Goal: Information Seeking & Learning: Learn about a topic

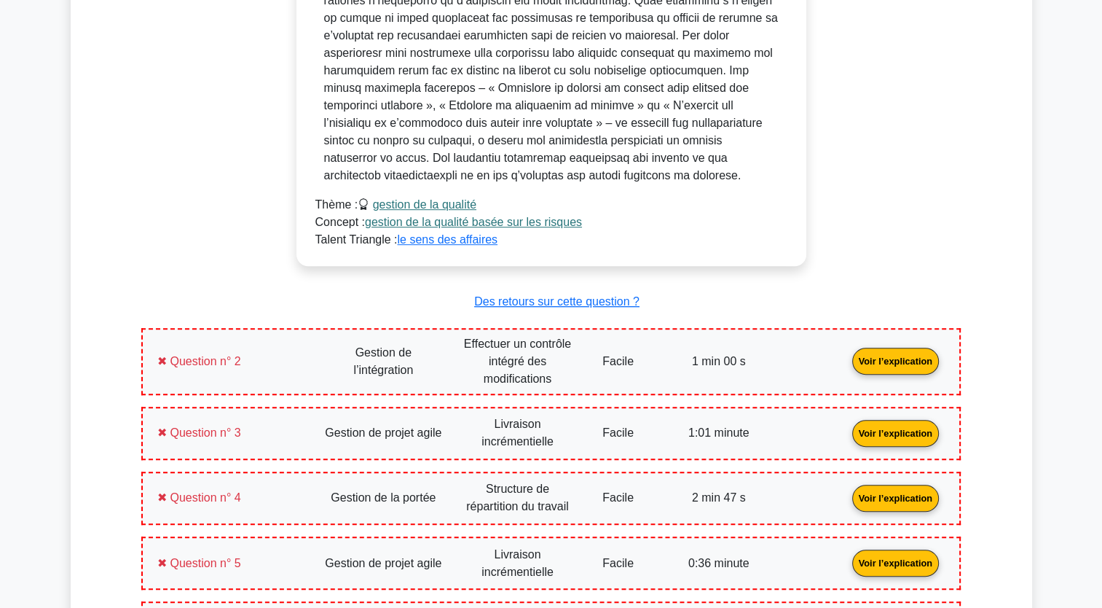
scroll to position [802, 0]
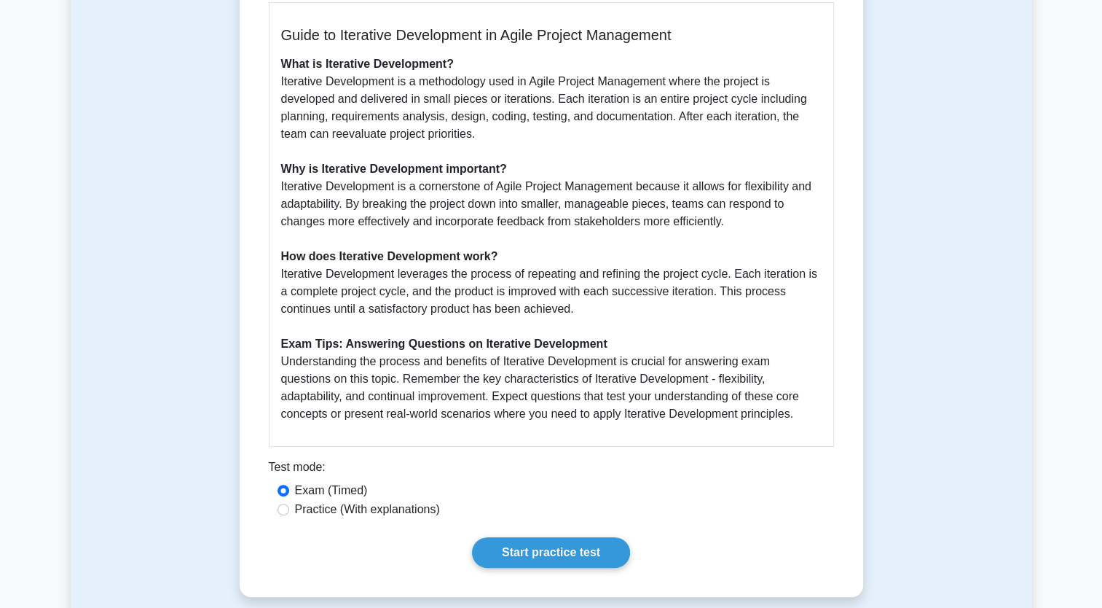
scroll to position [364, 0]
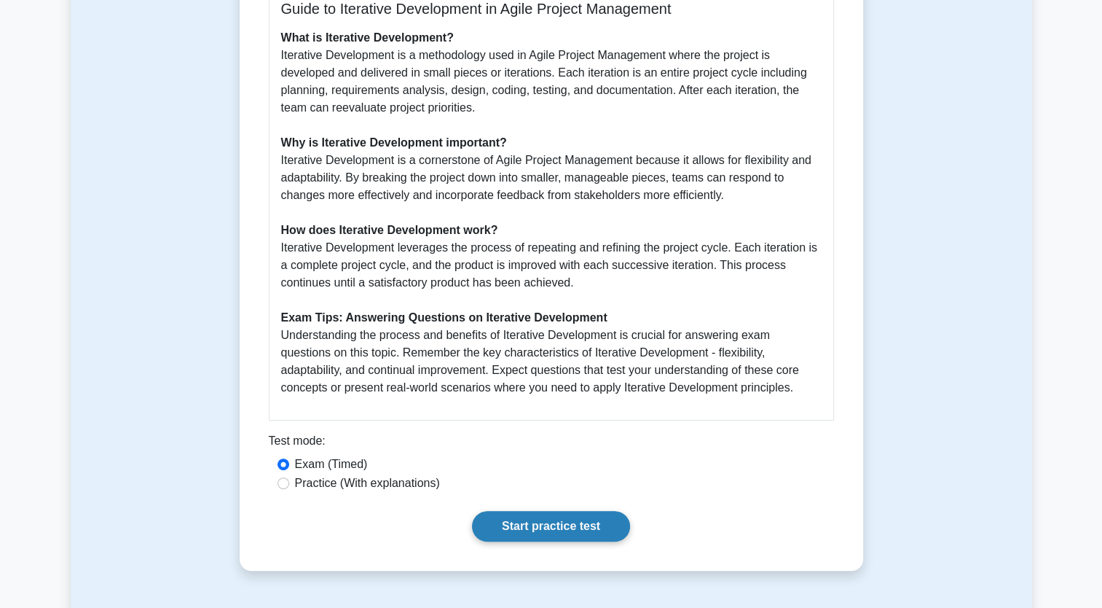
click at [557, 523] on link "Start practice test" at bounding box center [551, 526] width 158 height 31
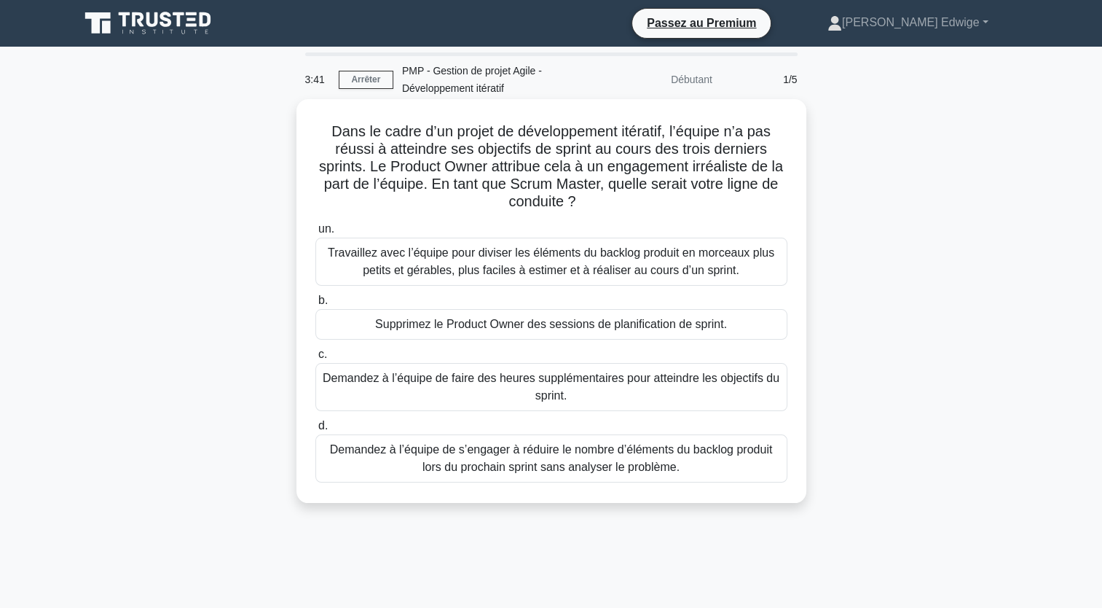
click at [480, 253] on div "Travaillez avec l’équipe pour diviser les éléments du backlog produit en morcea…" at bounding box center [552, 262] width 472 height 48
click at [316, 234] on input "un. Travaillez avec l’équipe pour diviser les éléments du backlog produit en mo…" at bounding box center [316, 228] width 0 height 9
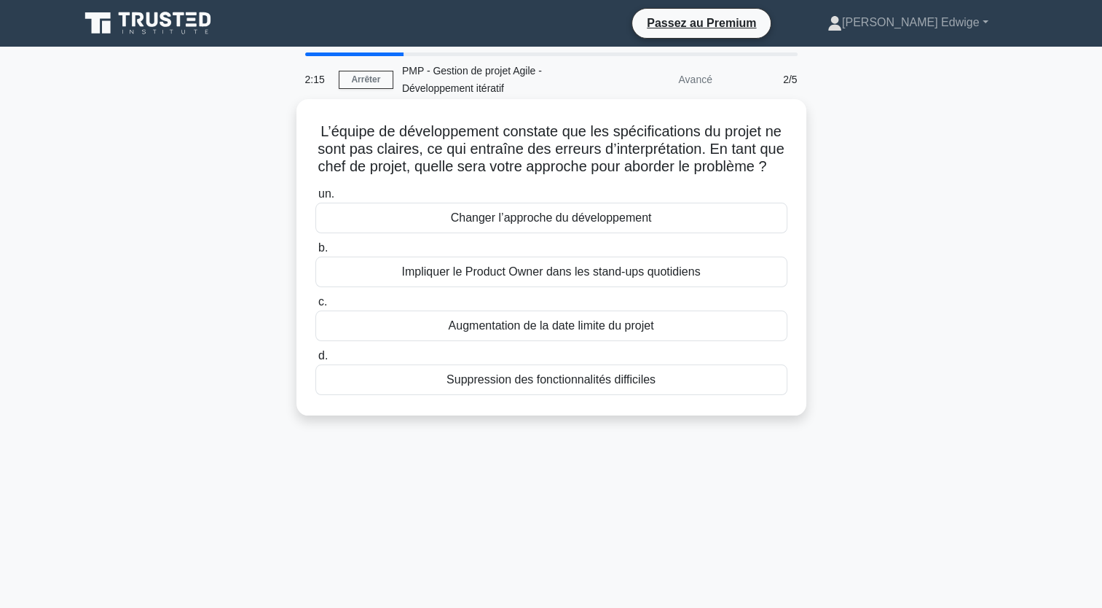
click at [544, 287] on div "Impliquer le Product Owner dans les stand-ups quotidiens" at bounding box center [552, 271] width 472 height 31
click at [316, 253] on input "b. Impliquer le Product Owner dans les stand-ups quotidiens" at bounding box center [316, 247] width 0 height 9
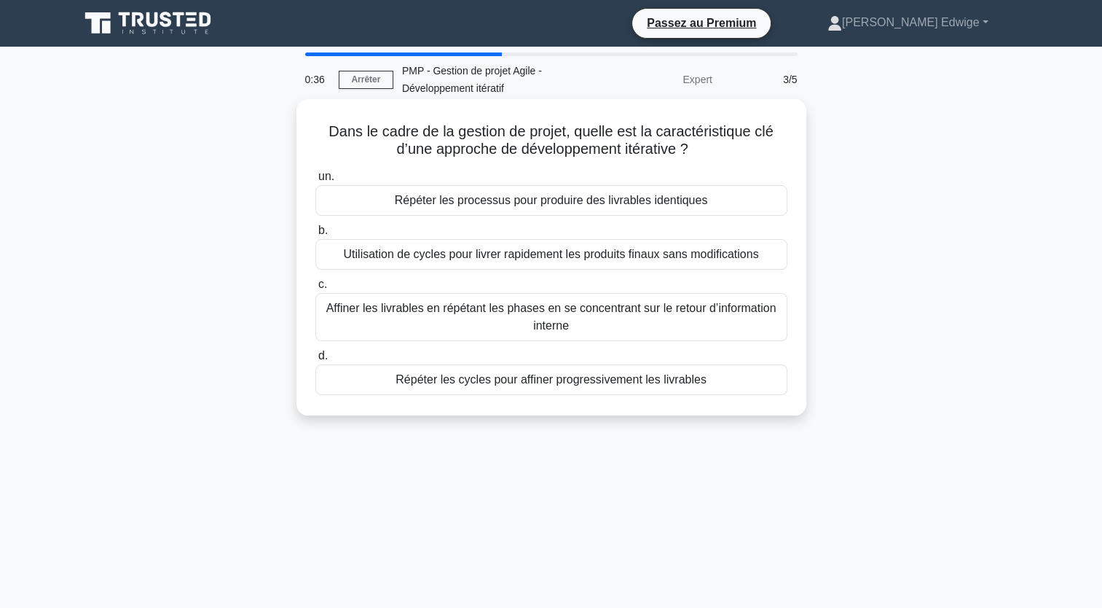
click at [507, 385] on div "Répéter les cycles pour affiner progressivement les livrables" at bounding box center [552, 379] width 472 height 31
click at [316, 361] on input "d. Répéter les cycles pour affiner progressivement les livrables" at bounding box center [316, 355] width 0 height 9
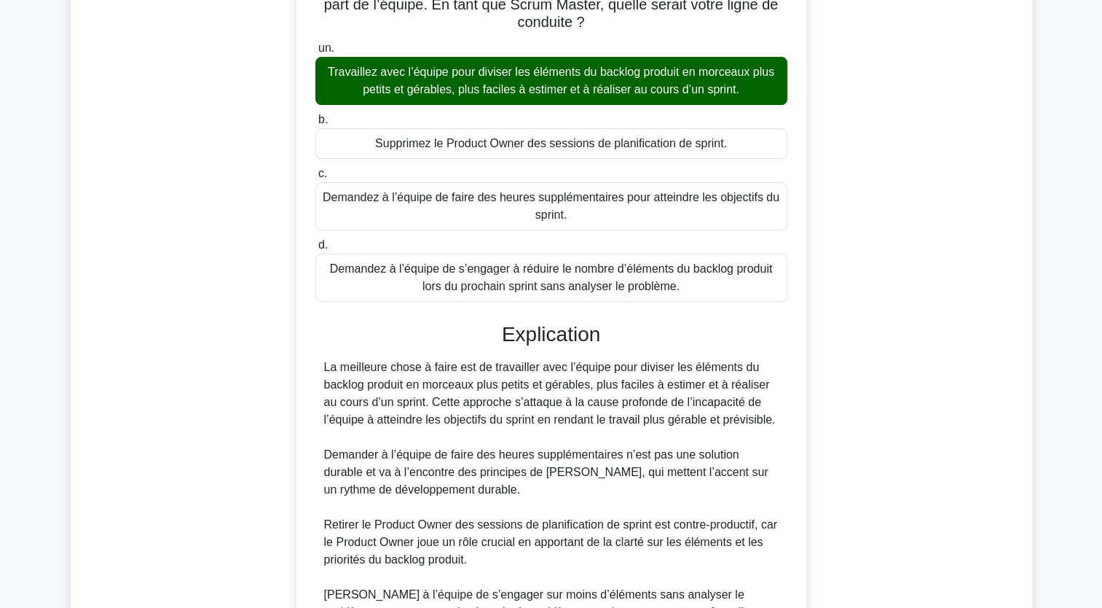
scroll to position [219, 0]
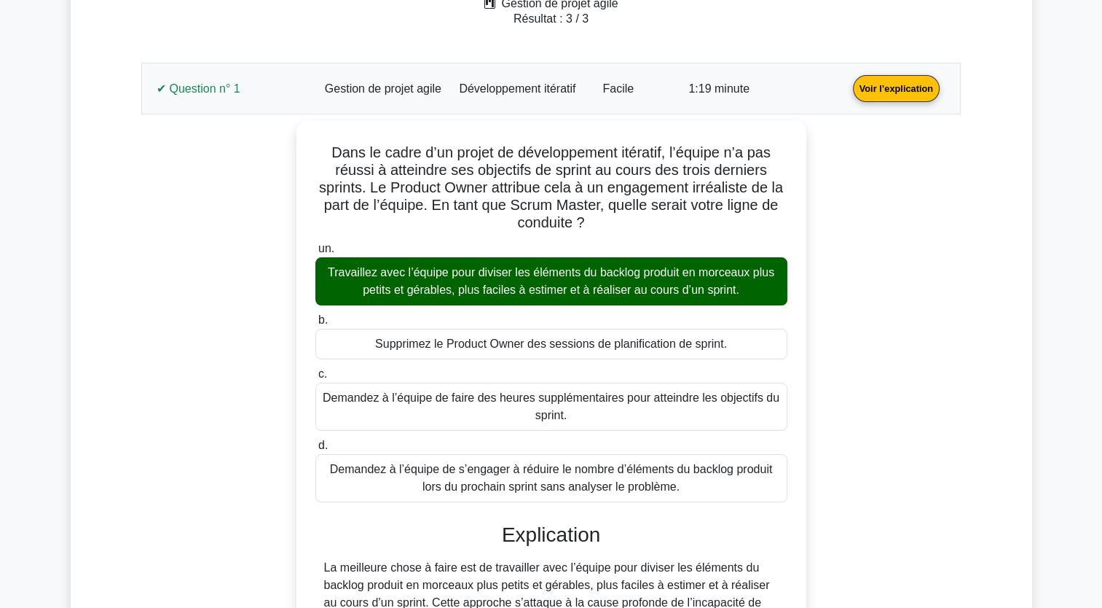
click at [886, 91] on link "Voir l’explication" at bounding box center [896, 88] width 98 height 12
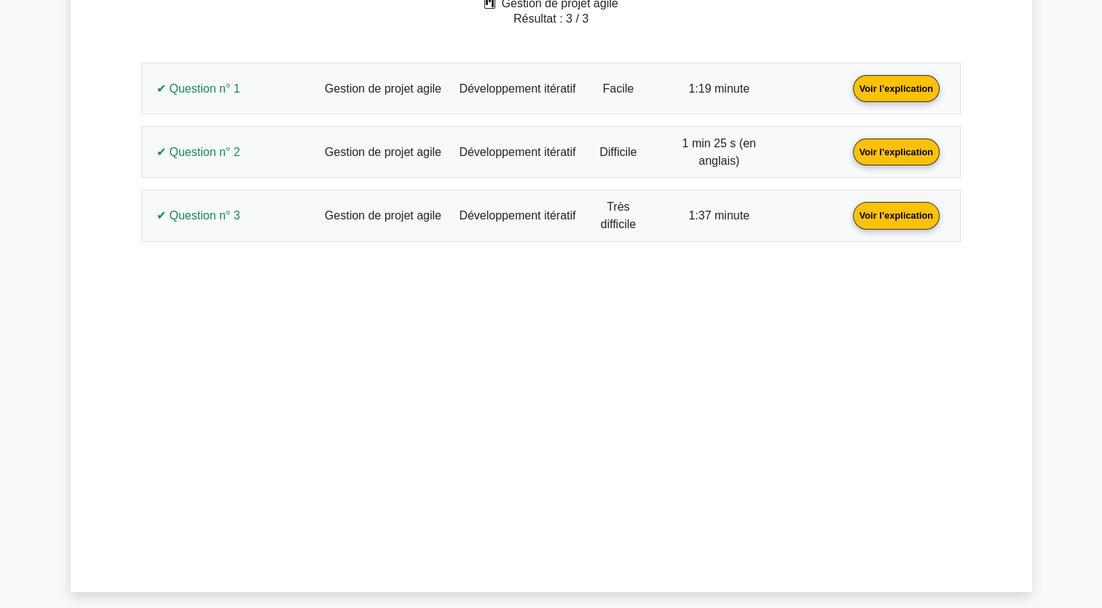
click at [883, 147] on link "Voir l’explication" at bounding box center [896, 151] width 98 height 12
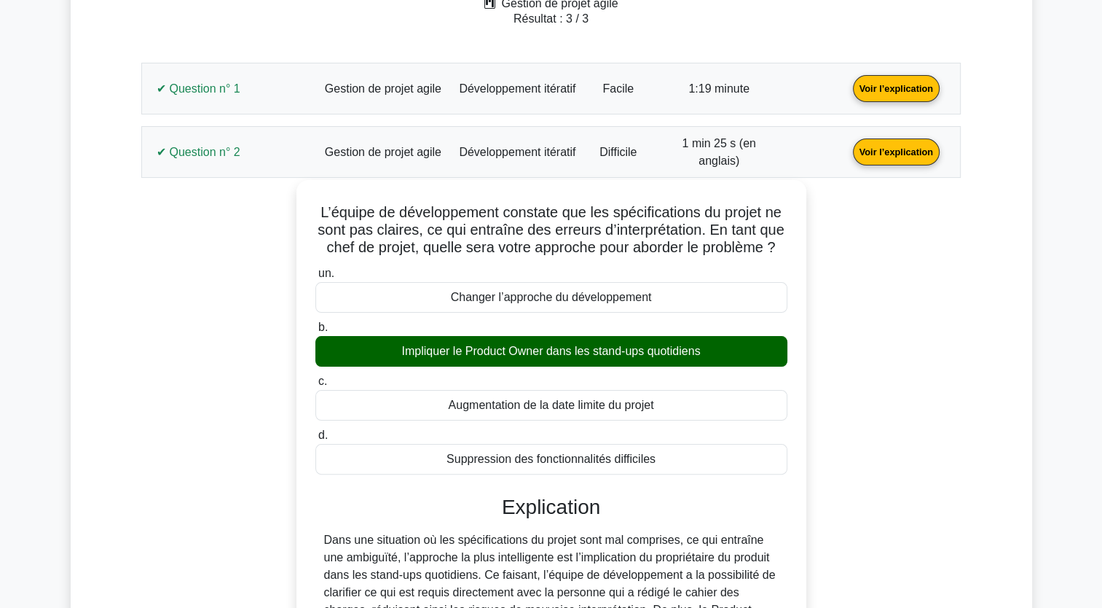
scroll to position [291, 0]
